Goal: Information Seeking & Learning: Learn about a topic

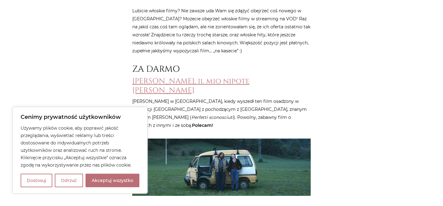
scroll to position [255, 0]
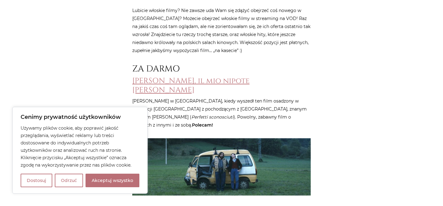
click at [113, 188] on div "Cenimy prywatność użytkowników Używamy plików cookie, aby poprawić jakość przeg…" at bounding box center [79, 150] width 135 height 87
click at [113, 182] on button "Akceptuj wszystko" at bounding box center [113, 181] width 54 height 14
checkbox input "true"
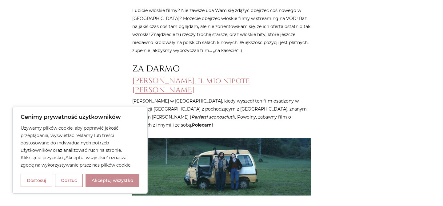
checkbox input "true"
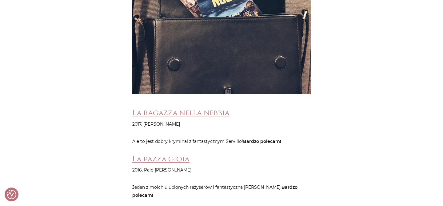
scroll to position [1576, 0]
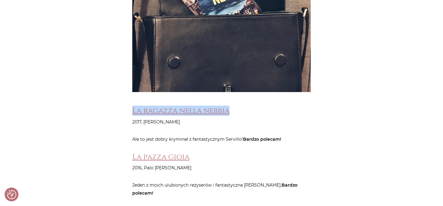
drag, startPoint x: 121, startPoint y: 75, endPoint x: 231, endPoint y: 80, distance: 109.7
copy link "La ragazza nella nebbia"
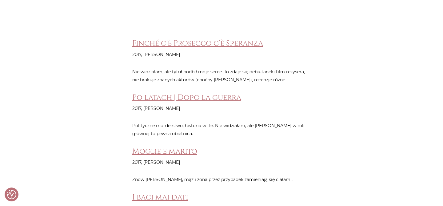
scroll to position [2381, 0]
drag, startPoint x: 250, startPoint y: 46, endPoint x: 181, endPoint y: 43, distance: 69.4
click at [181, 92] on h3 "Po latach | Dopo la guerra" at bounding box center [221, 96] width 179 height 9
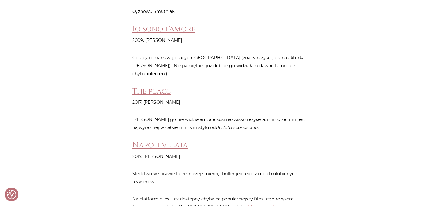
scroll to position [3472, 0]
drag, startPoint x: 195, startPoint y: 87, endPoint x: 133, endPoint y: 86, distance: 62.2
click at [133, 140] on h3 "Napoli velata" at bounding box center [221, 144] width 179 height 9
copy link "Napoli velata"
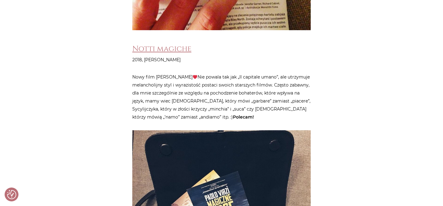
scroll to position [1357, 0]
